Goal: Information Seeking & Learning: Learn about a topic

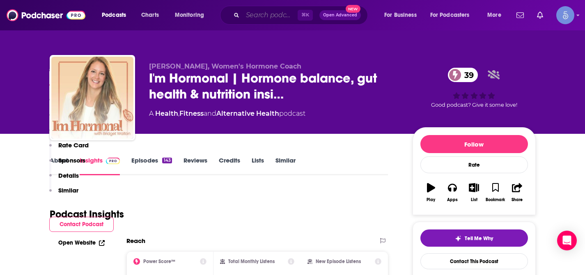
click at [266, 18] on input "Search podcasts, credits, & more..." at bounding box center [269, 15] width 55 height 13
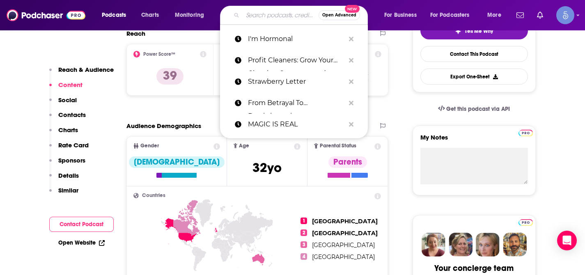
paste input "[PERSON_NAME] Show"
type input "[PERSON_NAME] Show"
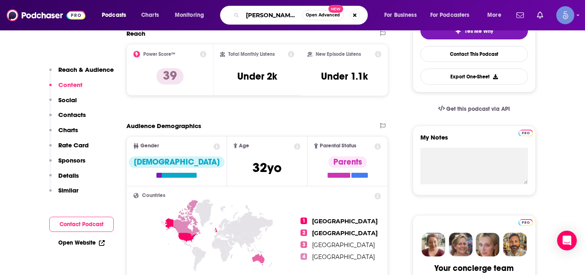
scroll to position [0, 28]
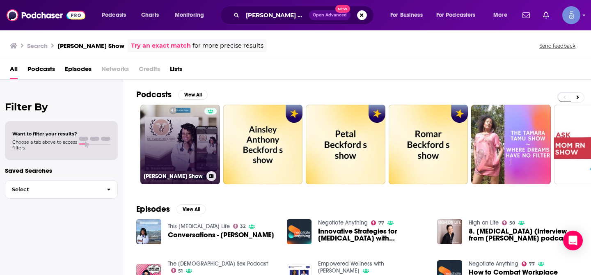
click at [193, 139] on link "[PERSON_NAME] Show" at bounding box center [180, 145] width 80 height 80
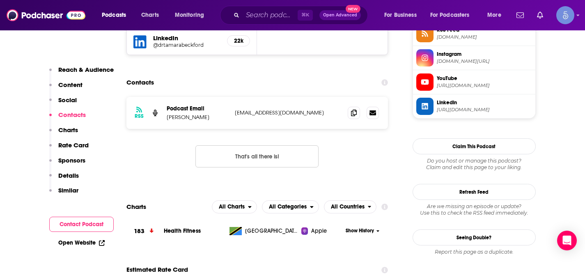
scroll to position [635, 0]
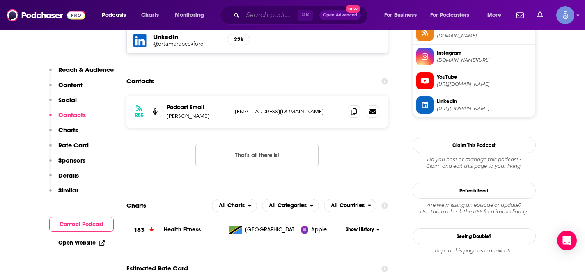
click at [263, 16] on input "Search podcasts, credits, & more..." at bounding box center [269, 15] width 55 height 13
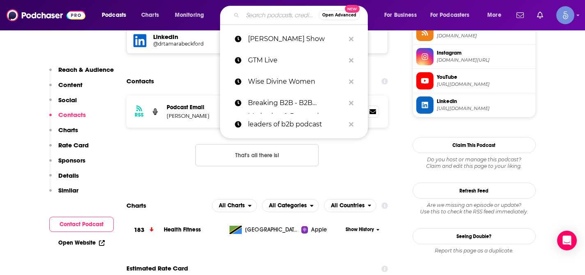
paste input "Reproductive Rebel Podcast"
type input "Reproductive Rebel Podcast"
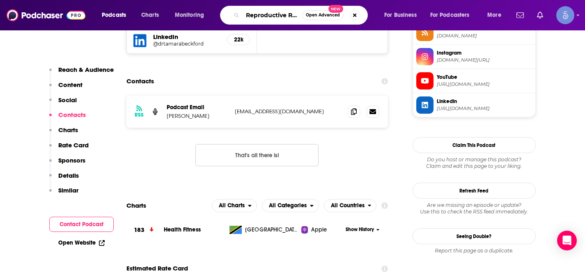
scroll to position [0, 37]
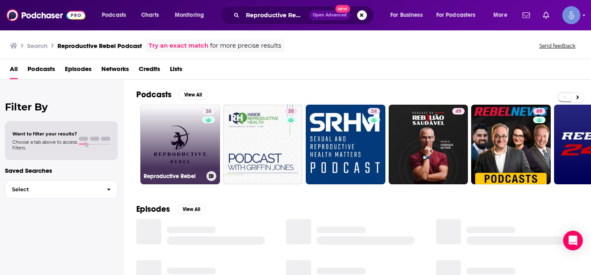
click at [183, 126] on link "26 Reproductive Rebel" at bounding box center [180, 145] width 80 height 80
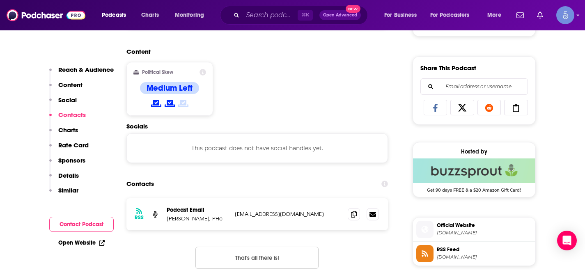
scroll to position [527, 0]
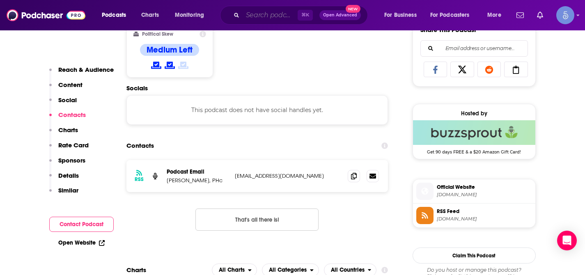
click at [261, 17] on input "Search podcasts, credits, & more..." at bounding box center [269, 15] width 55 height 13
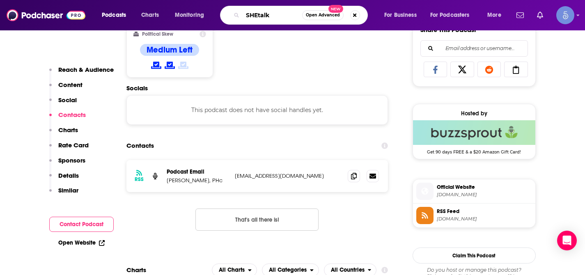
type input "SHEtalks"
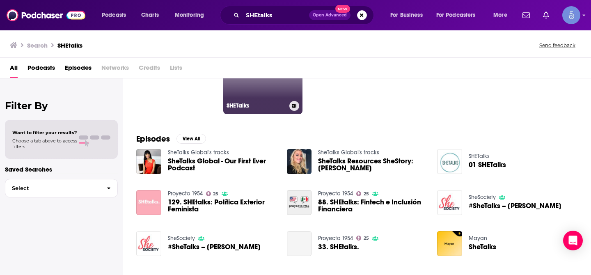
scroll to position [71, 0]
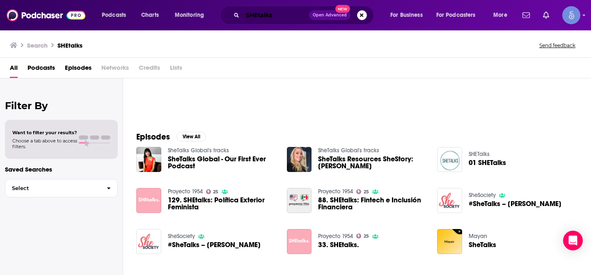
click at [282, 14] on input "SHEtalks" at bounding box center [275, 15] width 66 height 13
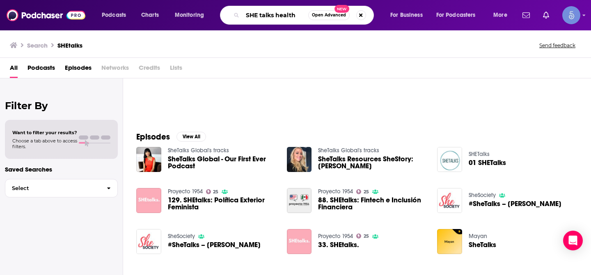
type input "SHE talks health"
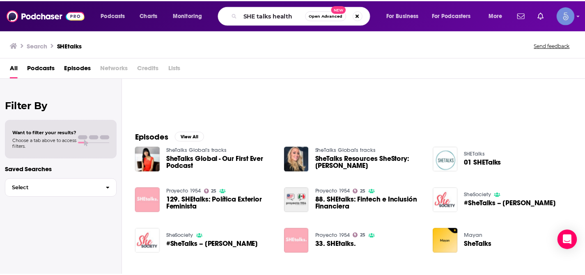
scroll to position [71, 0]
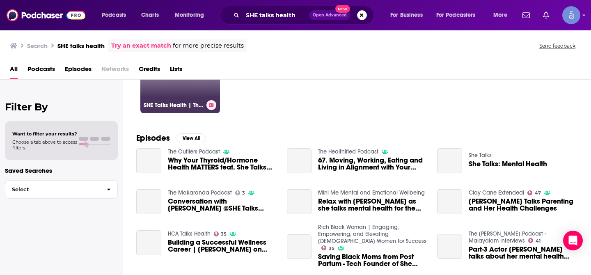
click at [195, 95] on link "48 SHE Talks Health | Thyroid Health Tips, Functional Medicine, Hashimoto's, [M…" at bounding box center [180, 74] width 80 height 80
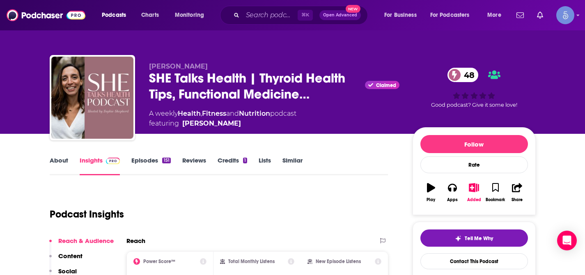
click at [57, 165] on link "About" at bounding box center [59, 165] width 18 height 19
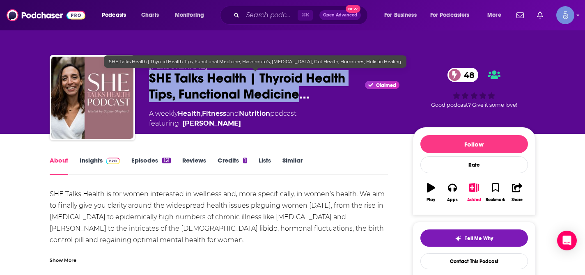
drag, startPoint x: 149, startPoint y: 75, endPoint x: 300, endPoint y: 97, distance: 153.0
click at [300, 97] on span "SHE Talks Health | Thyroid Health Tips, Functional Medicine…" at bounding box center [255, 86] width 213 height 32
copy h1 "SHE Talks Health | Thyroid Health Tips, Functional Medicine"
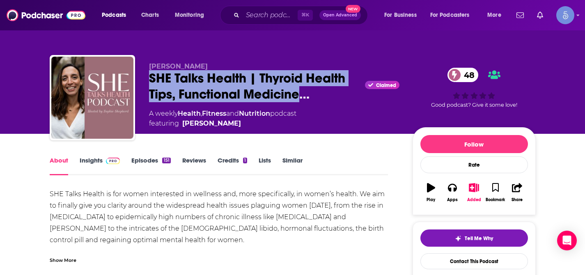
drag, startPoint x: 148, startPoint y: 69, endPoint x: 209, endPoint y: 69, distance: 61.1
click at [209, 69] on p "[PERSON_NAME]" at bounding box center [274, 66] width 250 height 8
copy span "[PERSON_NAME]"
click at [102, 165] on link "Insights" at bounding box center [100, 165] width 41 height 19
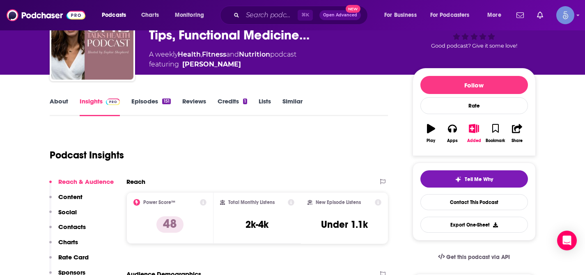
scroll to position [63, 0]
